Goal: Transaction & Acquisition: Book appointment/travel/reservation

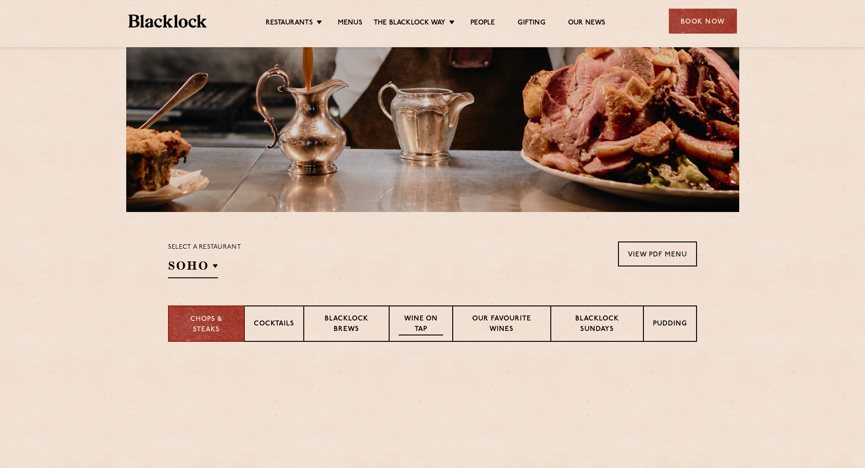
scroll to position [273, 0]
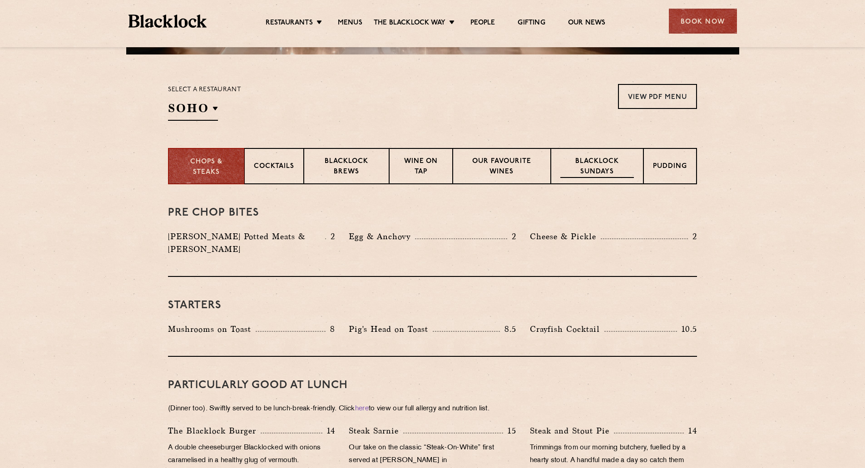
click at [577, 176] on p "Blacklock Sundays" at bounding box center [598, 167] width 74 height 21
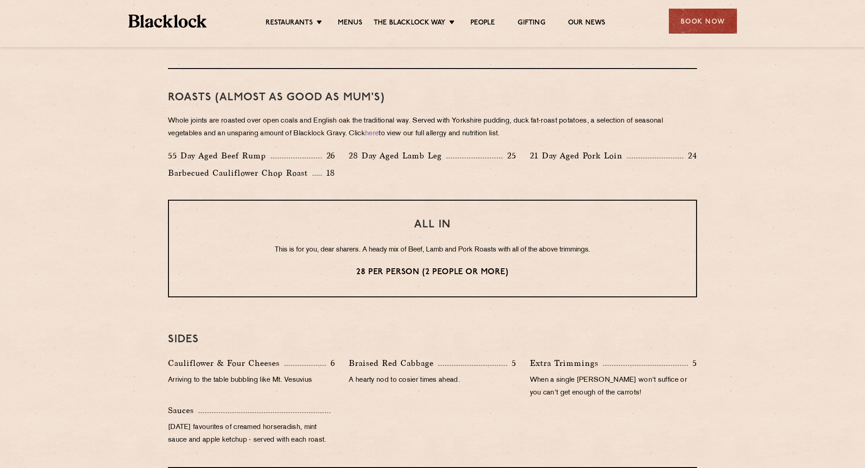
scroll to position [636, 0]
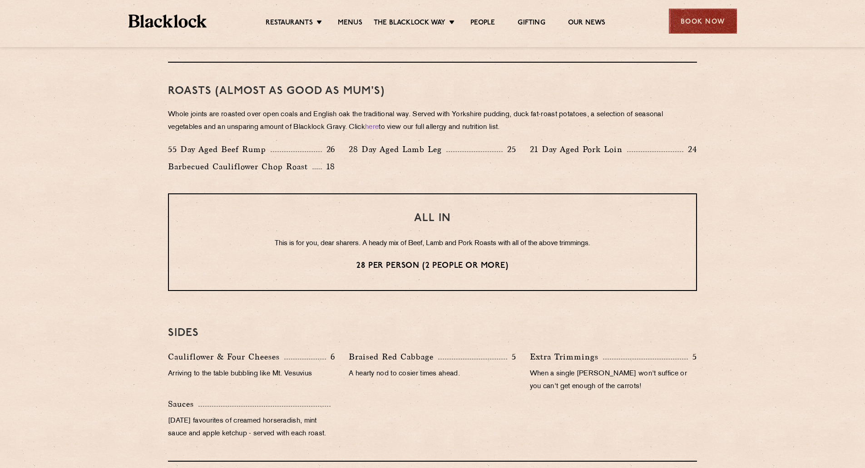
click at [708, 24] on div "Book Now" at bounding box center [703, 21] width 68 height 25
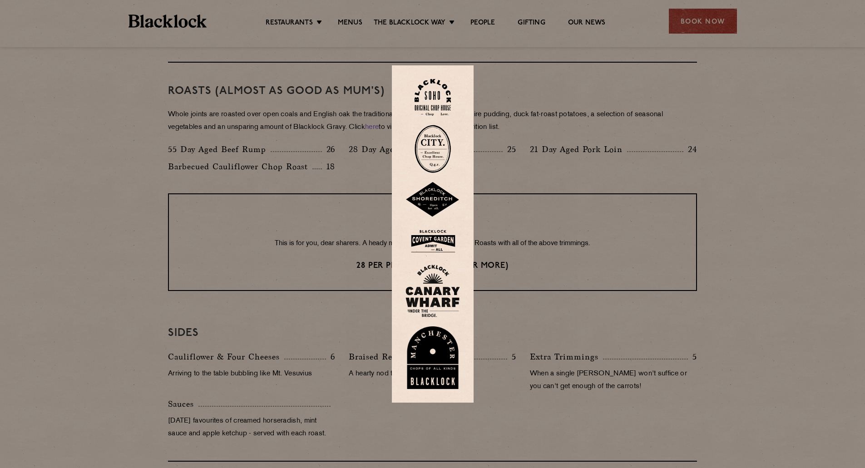
click at [438, 232] on img at bounding box center [433, 242] width 55 height 30
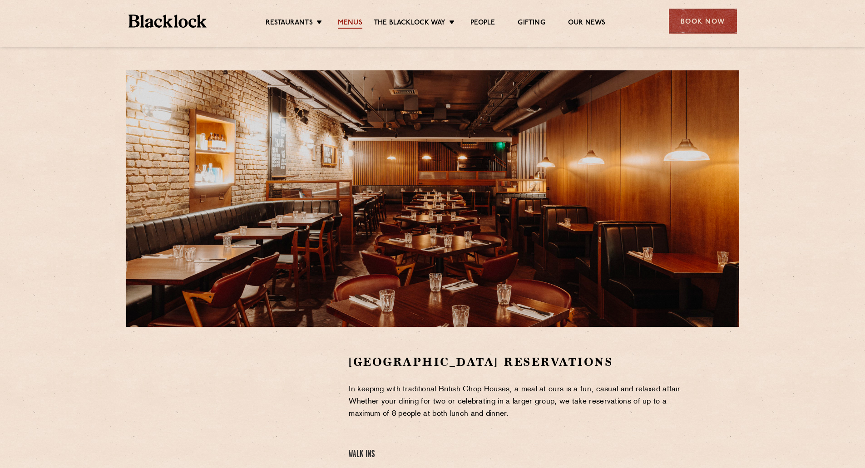
click at [341, 22] on link "Menus" at bounding box center [350, 24] width 25 height 10
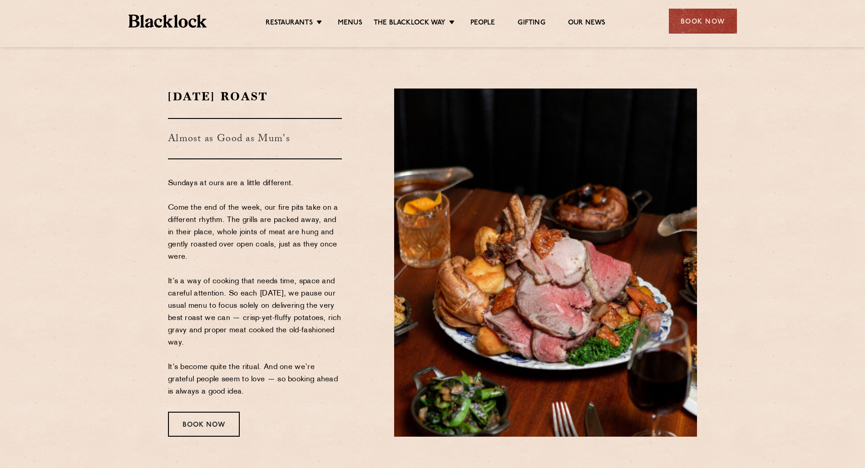
click at [345, 35] on div "Restaurants Soho City Shoreditch Covent Garden Canary Wharf Manchester Birmingh…" at bounding box center [433, 20] width 636 height 40
click at [348, 30] on div "Restaurants Soho City Shoreditch Covent Garden Canary Wharf Manchester Birmingh…" at bounding box center [433, 20] width 636 height 40
click at [350, 25] on link "Menus" at bounding box center [350, 24] width 25 height 10
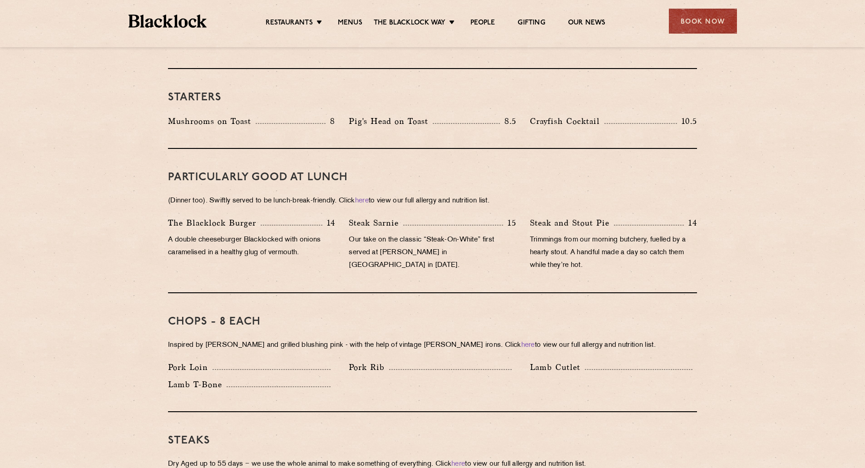
scroll to position [363, 0]
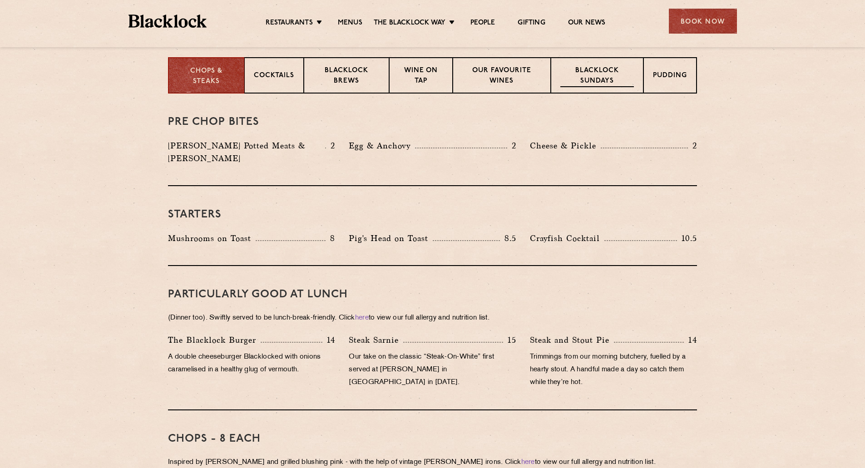
click at [580, 67] on p "Blacklock Sundays" at bounding box center [598, 76] width 74 height 21
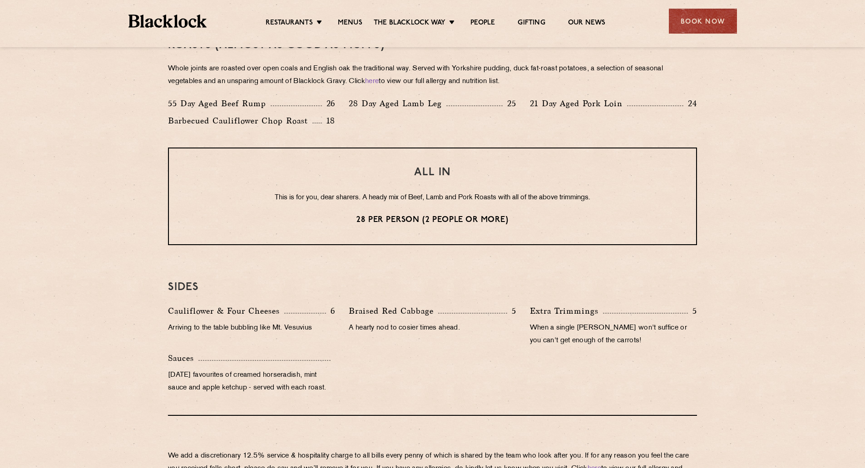
scroll to position [727, 0]
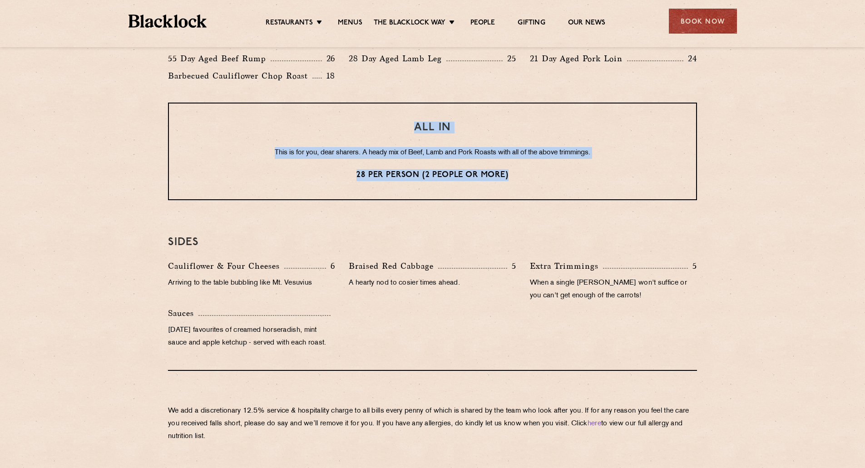
drag, startPoint x: 406, startPoint y: 127, endPoint x: 515, endPoint y: 179, distance: 121.1
click at [515, 179] on div "ALL IN This is for you, dear sharers. A heady mix of Beef, Lamb and Pork Roasts…" at bounding box center [432, 152] width 529 height 98
copy div "ALL IN This is for you, dear sharers. A heady mix of Beef, Lamb and Pork Roasts…"
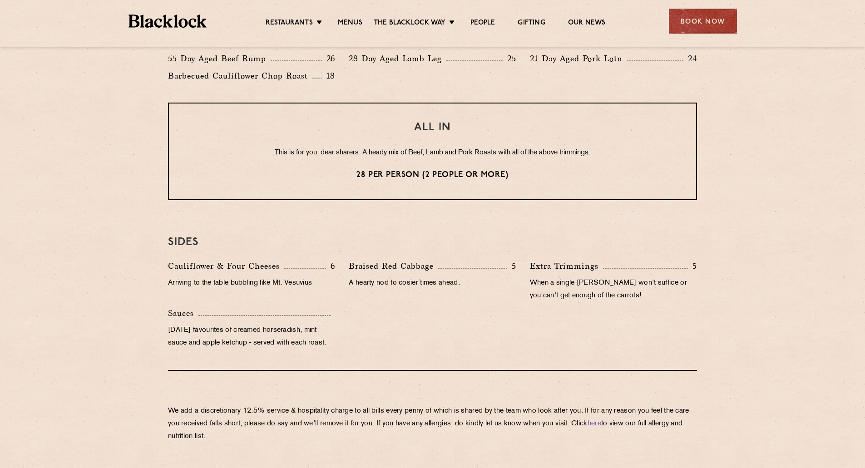
click at [436, 206] on div "Eye openers If you had a big Saturday or need a little booster to kickstart you…" at bounding box center [433, 99] width 552 height 739
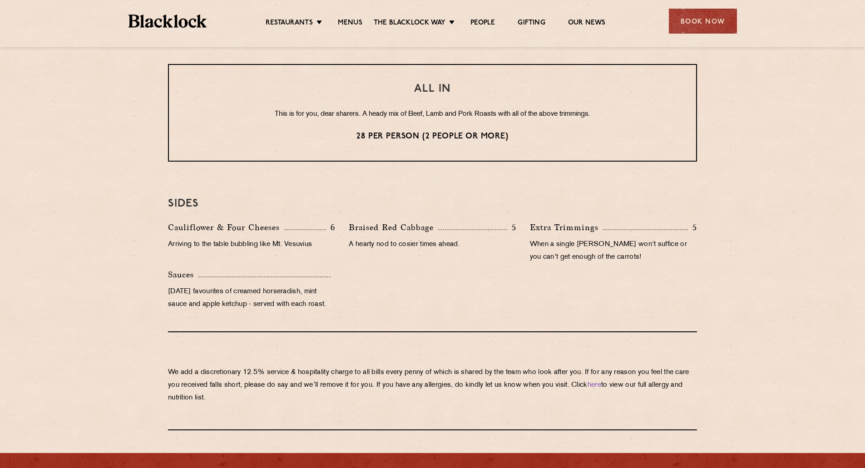
scroll to position [584, 0]
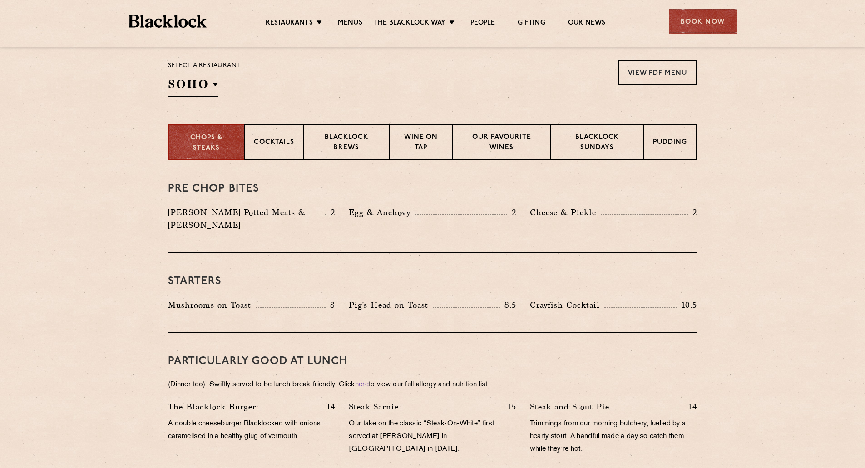
scroll to position [273, 0]
